Goal: Transaction & Acquisition: Purchase product/service

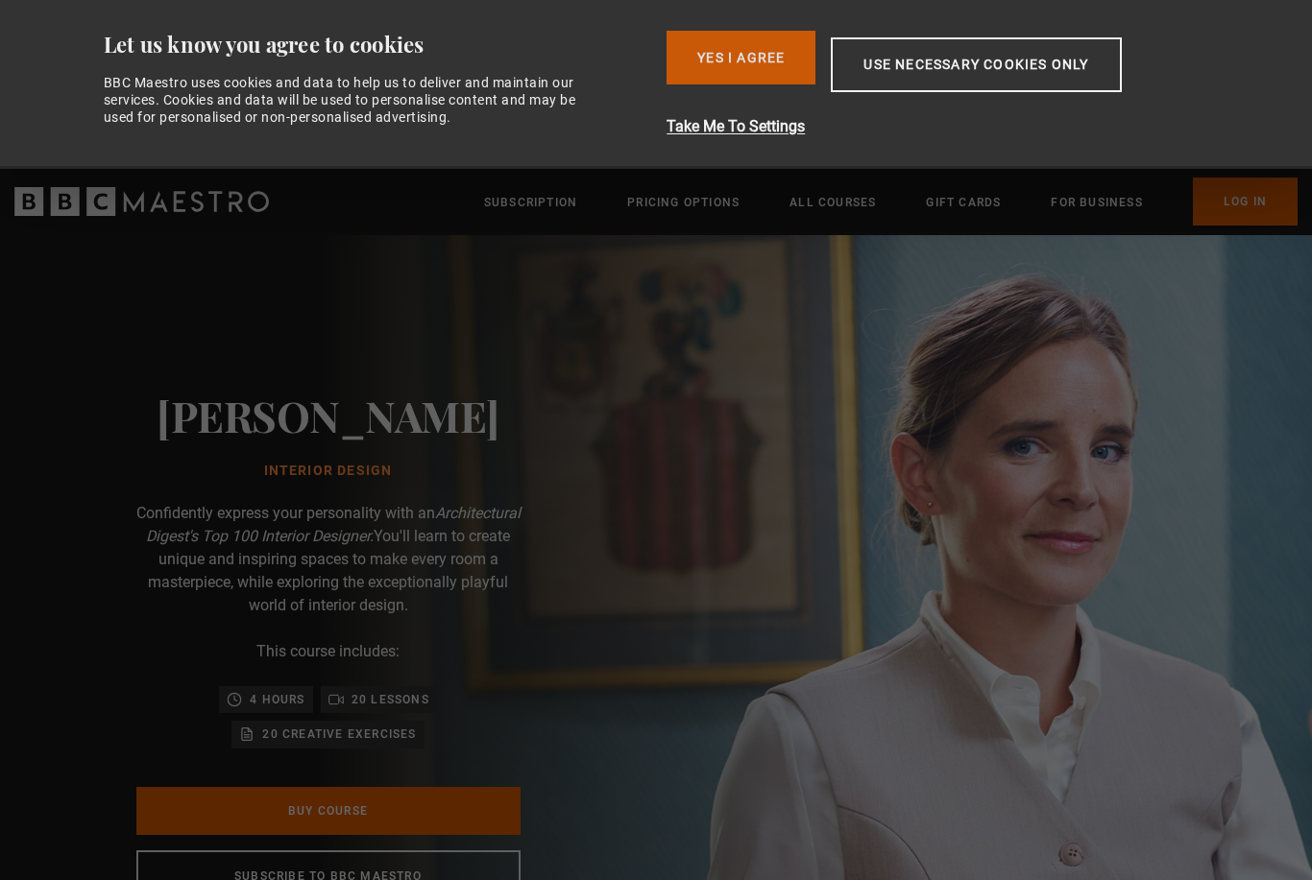
click at [731, 50] on button "Yes I Agree" at bounding box center [740, 58] width 149 height 54
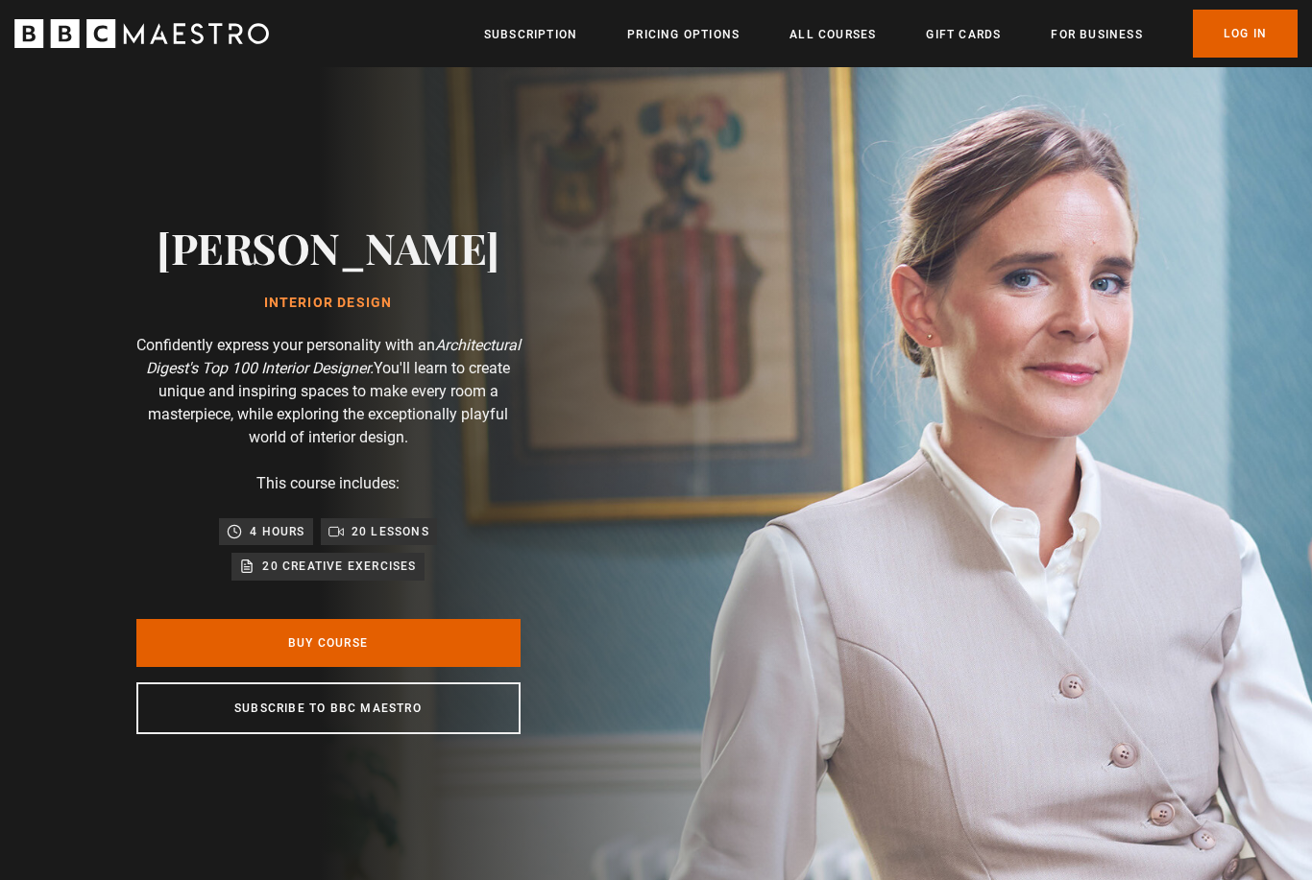
click at [1014, 272] on img at bounding box center [723, 478] width 1312 height 823
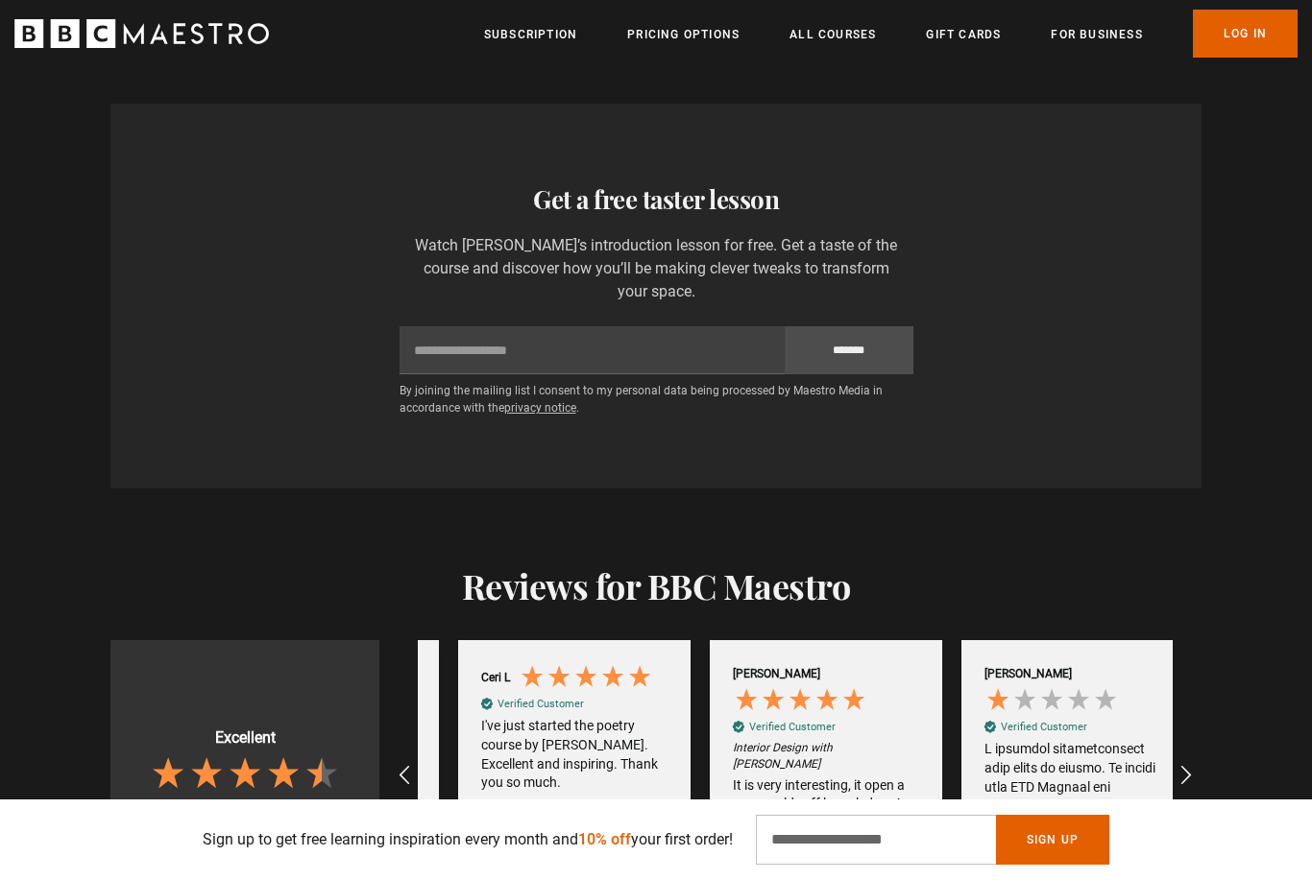
scroll to position [0, 2264]
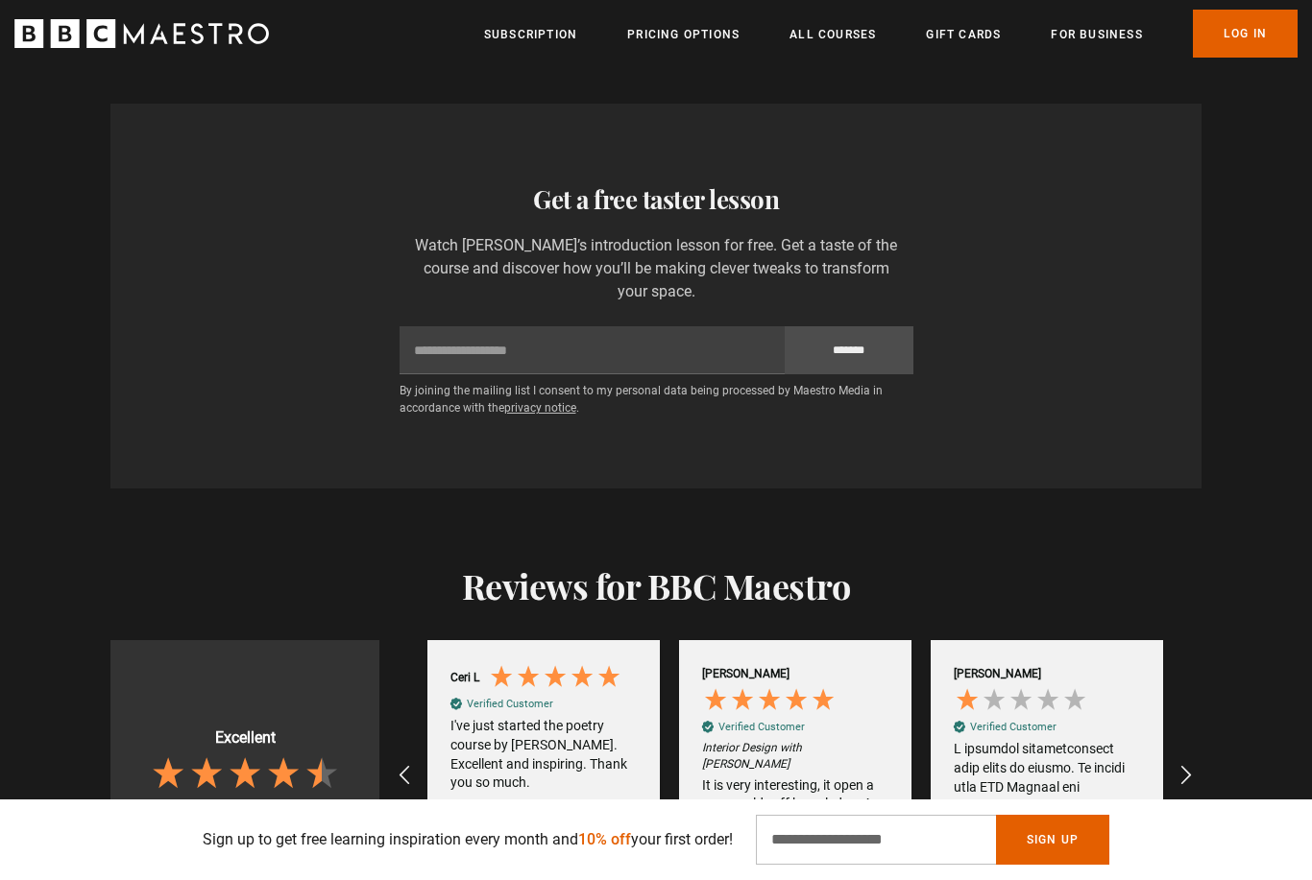
click at [1064, 453] on div "Thanks for signing up Check your inbox - your free lesson is on the way! Oops! …" at bounding box center [655, 296] width 1091 height 385
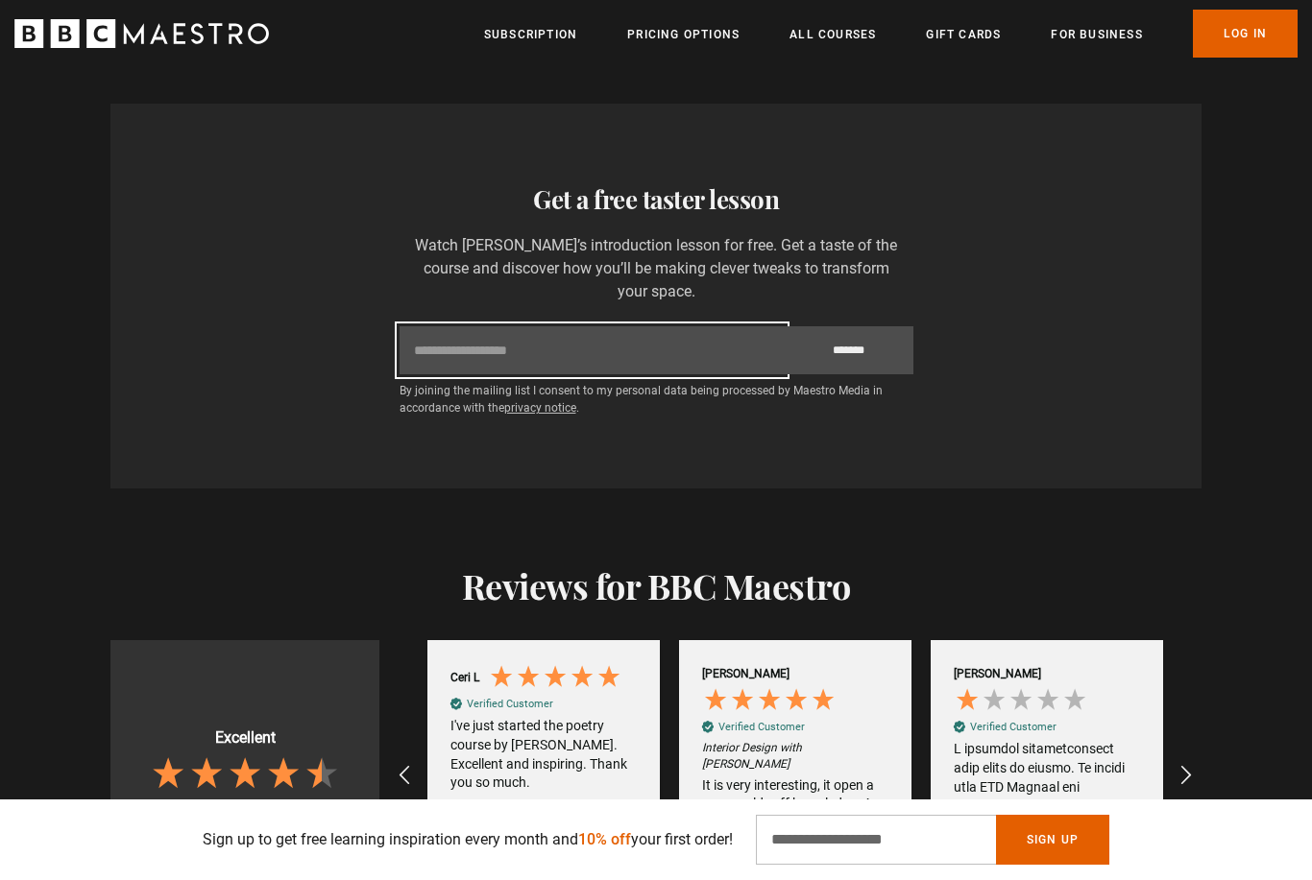
click at [618, 374] on input "Email" at bounding box center [591, 350] width 385 height 48
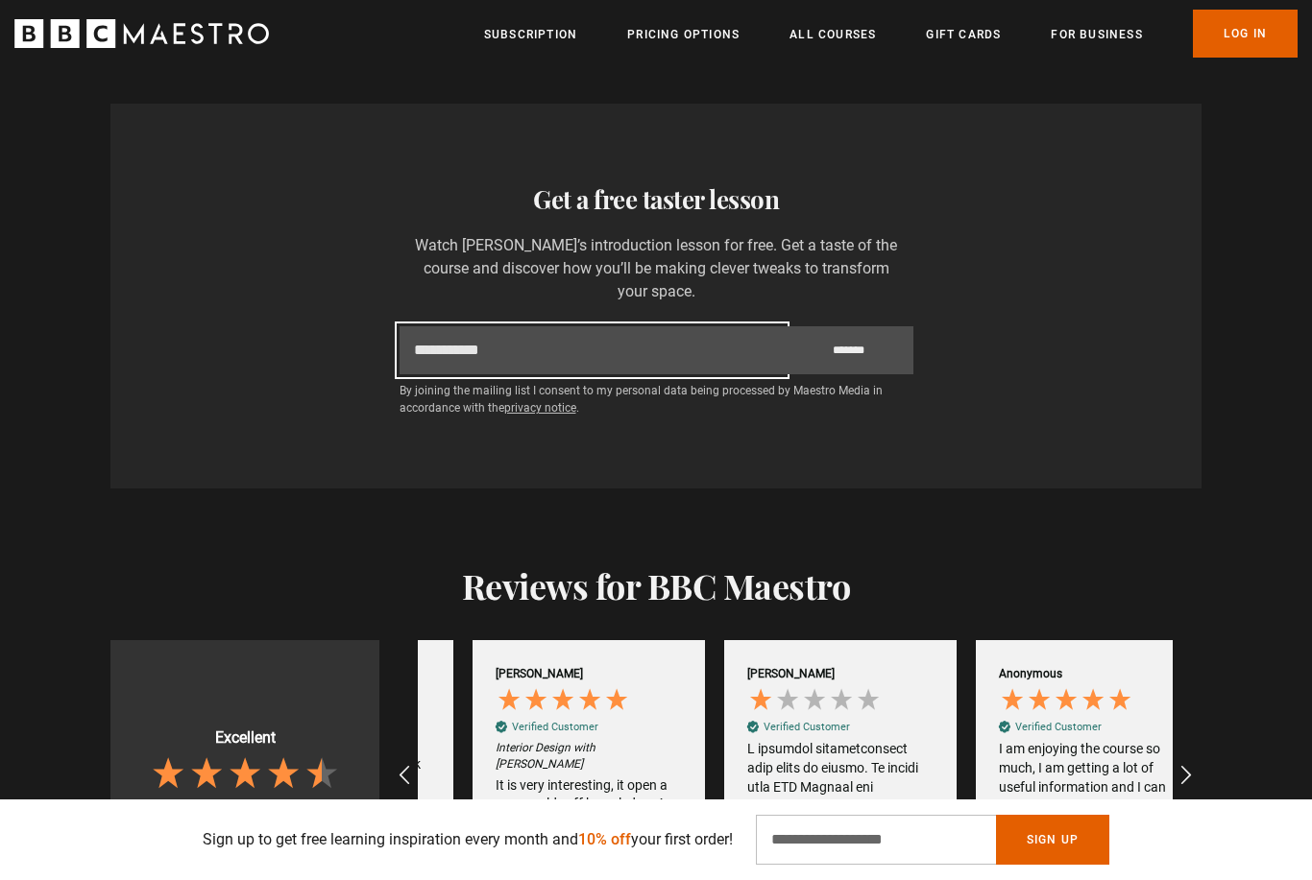
scroll to position [0, 2516]
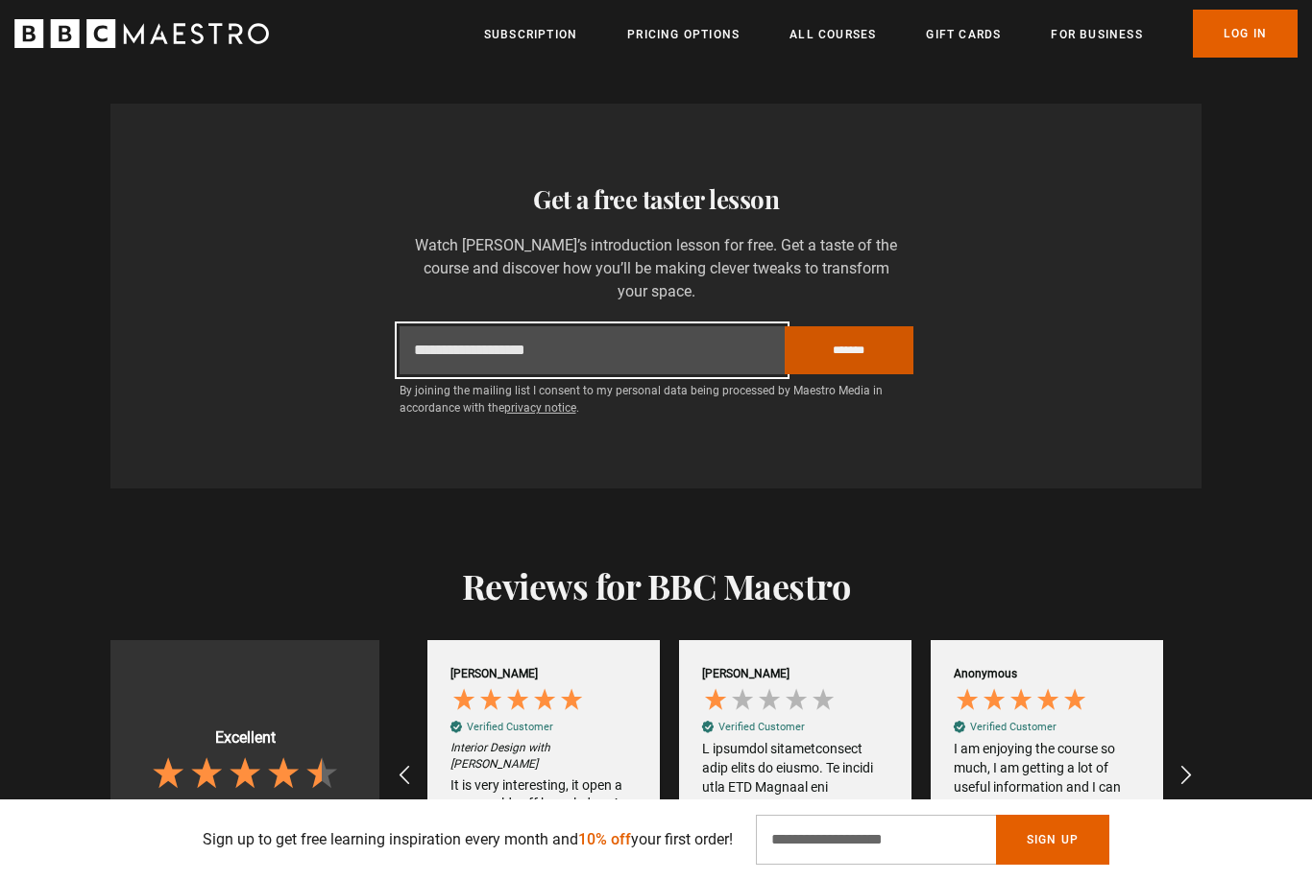
type input "**********"
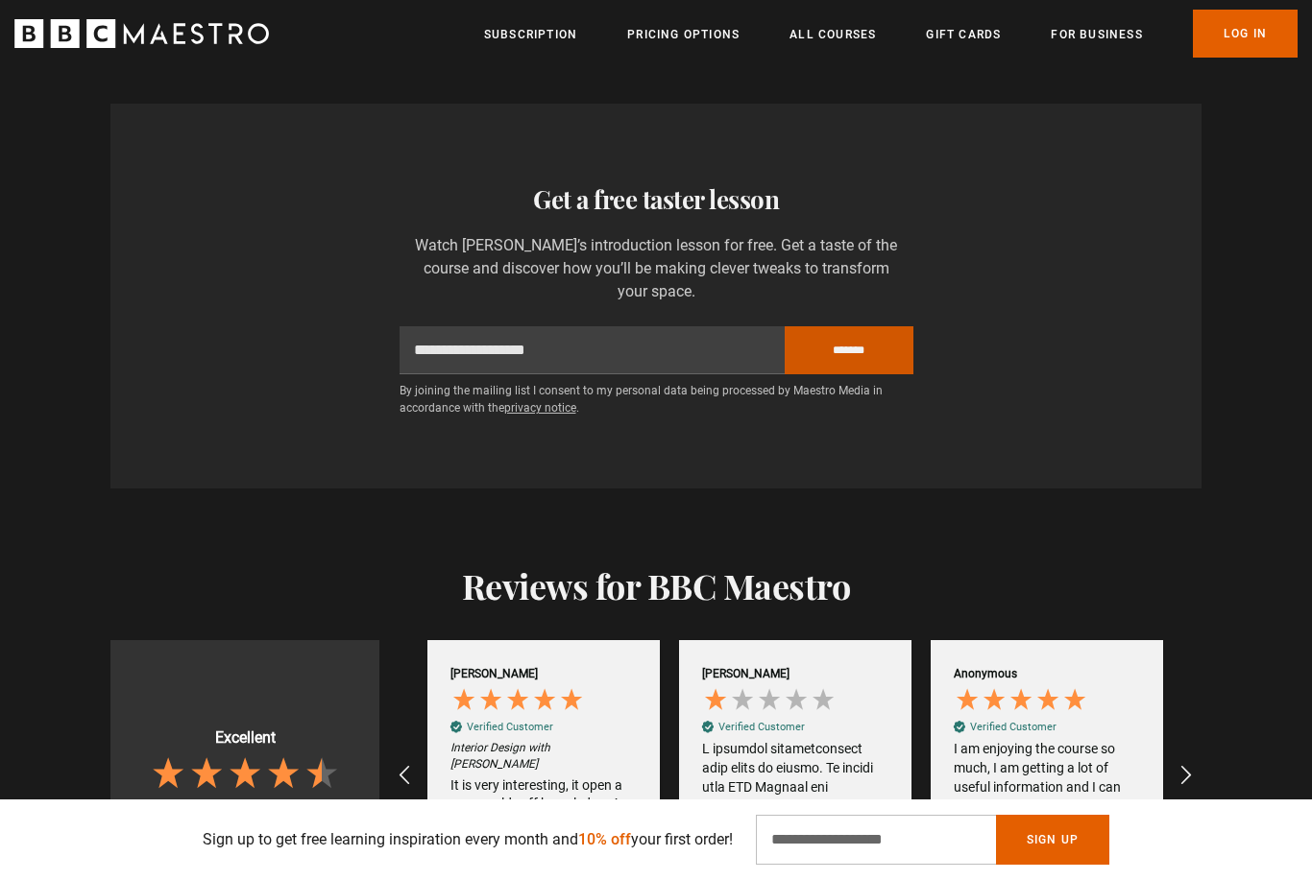
click at [854, 374] on input "*******" at bounding box center [848, 350] width 129 height 48
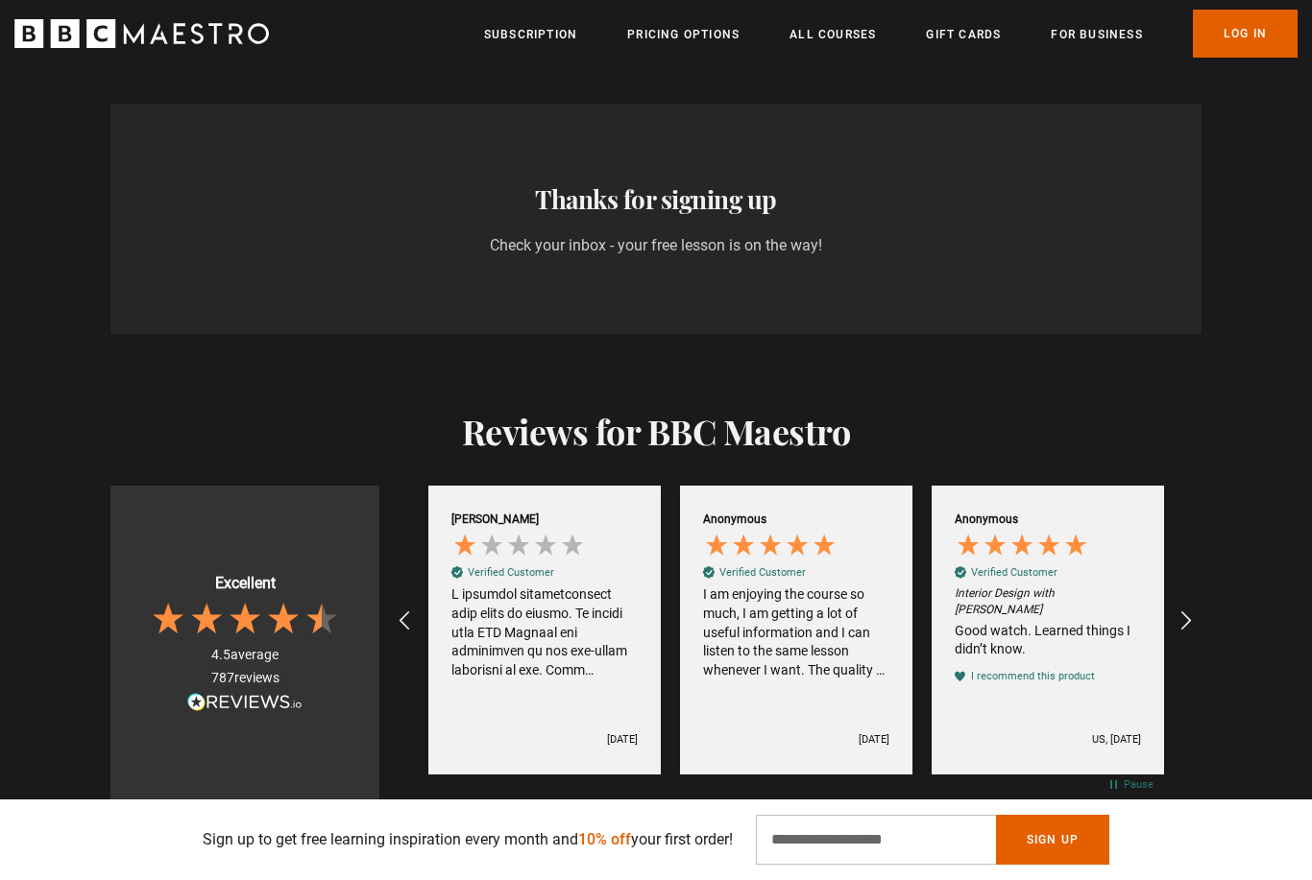
scroll to position [0, 2767]
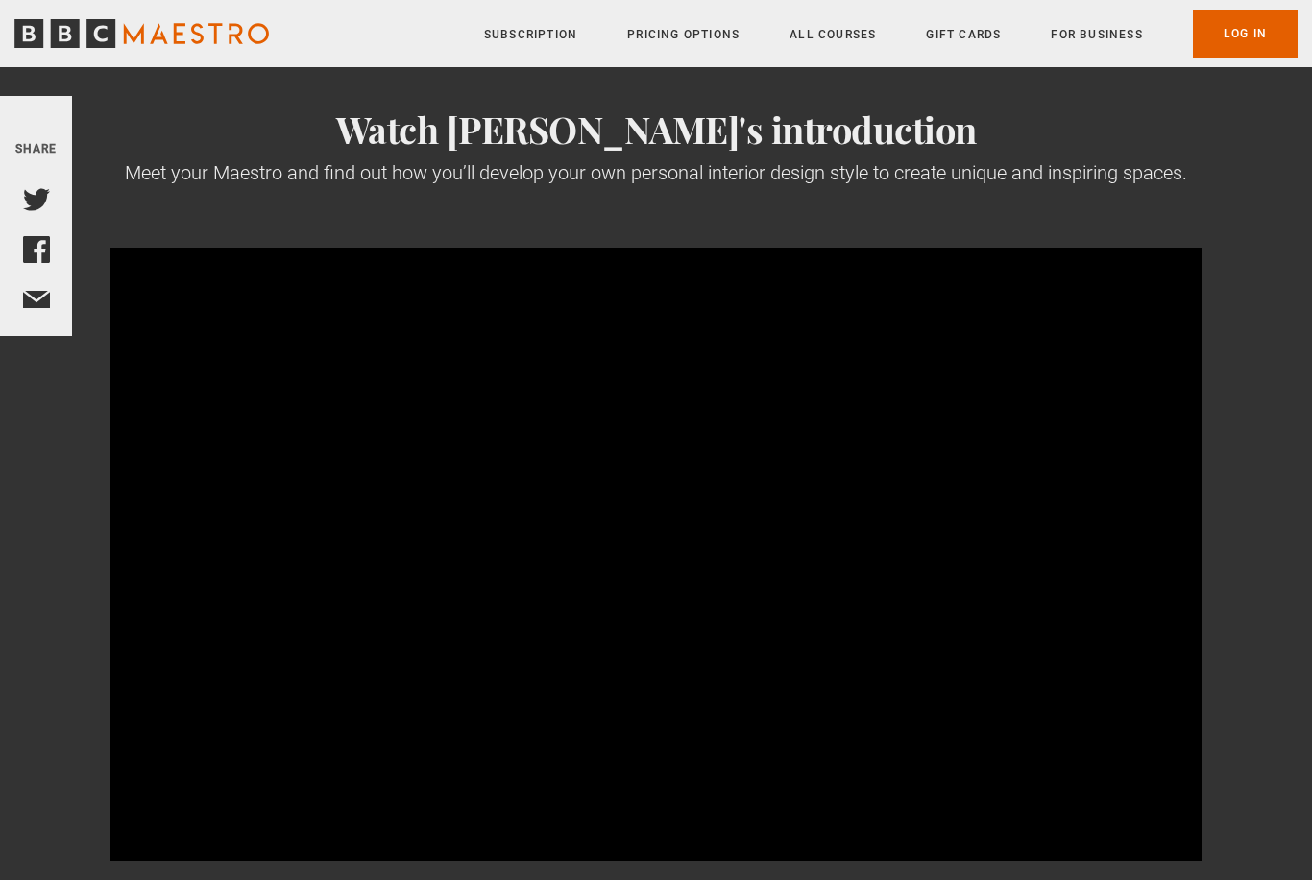
scroll to position [51, 0]
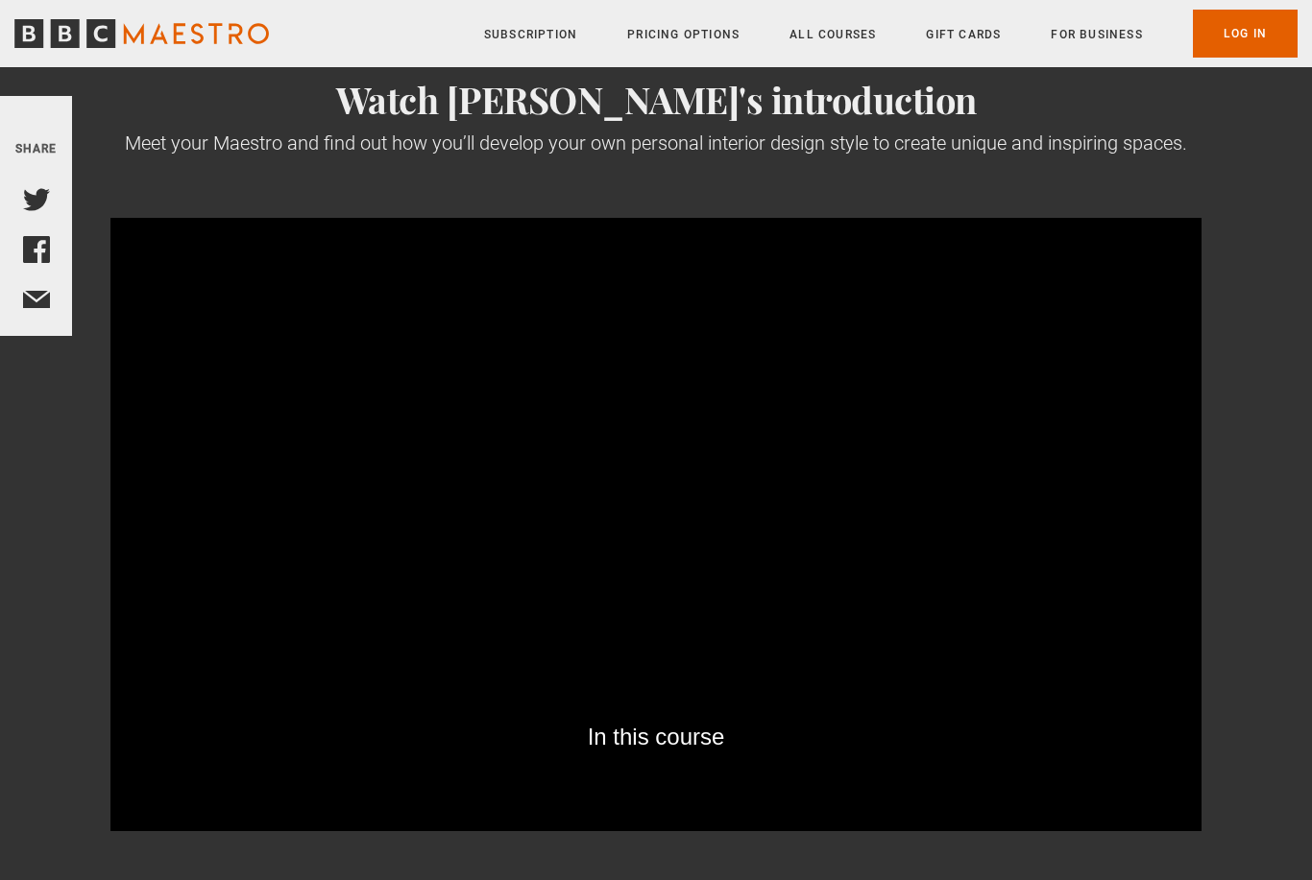
click at [912, 538] on video-js "In this course Video Player is loading. Play BBC Maestro Trailer 10s Skip Back …" at bounding box center [655, 525] width 1091 height 614
click at [991, 568] on video-js "Video Player is loading. Play BBC Maestro Trailer 10s Skip Back 10 seconds Paus…" at bounding box center [655, 525] width 1091 height 614
click at [1181, 742] on video-js "Video Player is loading. Play BBC Maestro Trailer 10s Skip Back 10 seconds Paus…" at bounding box center [655, 525] width 1091 height 614
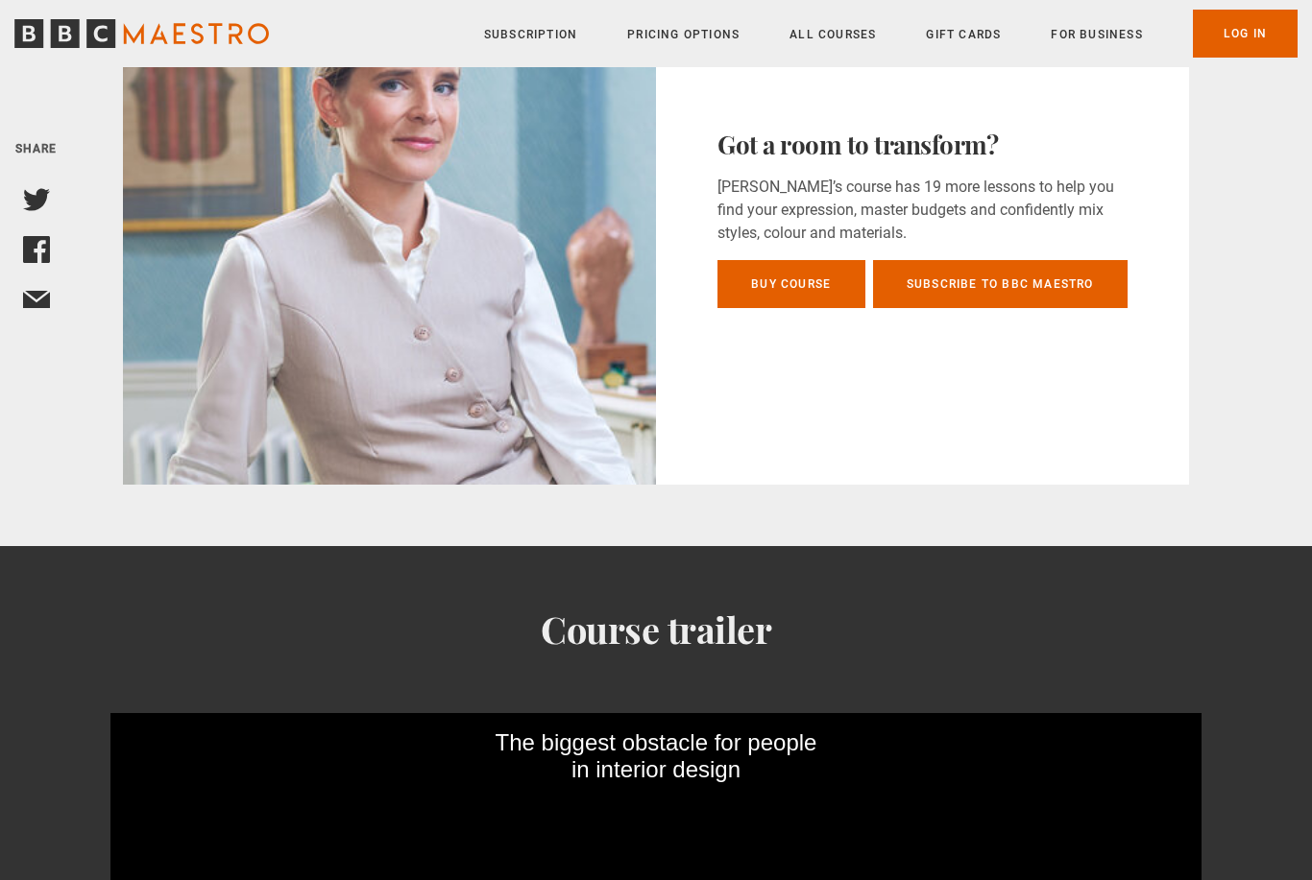
scroll to position [1053, 0]
click at [795, 280] on link "Buy course" at bounding box center [791, 280] width 148 height 48
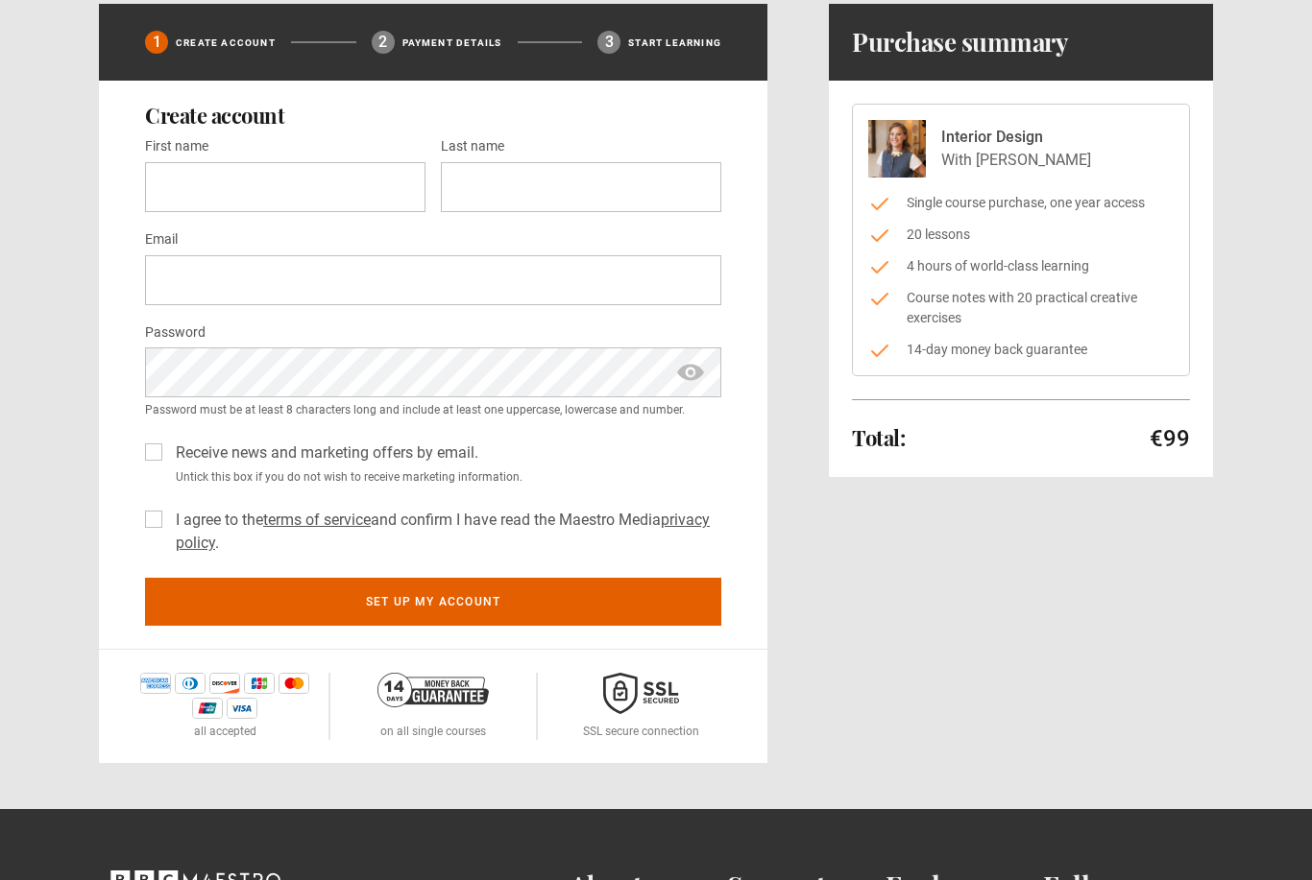
scroll to position [115, 0]
